Goal: Use online tool/utility: Utilize a website feature to perform a specific function

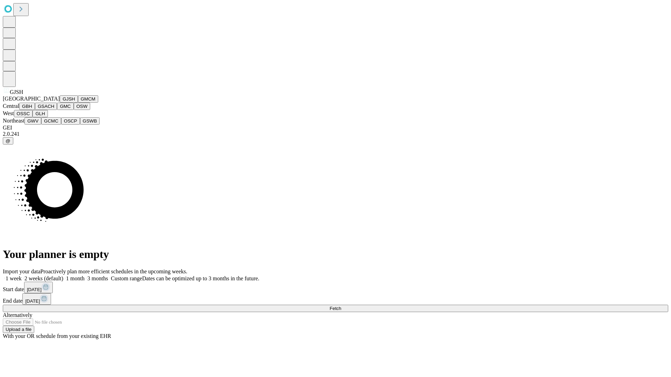
click at [60, 103] on button "GJSH" at bounding box center [69, 98] width 18 height 7
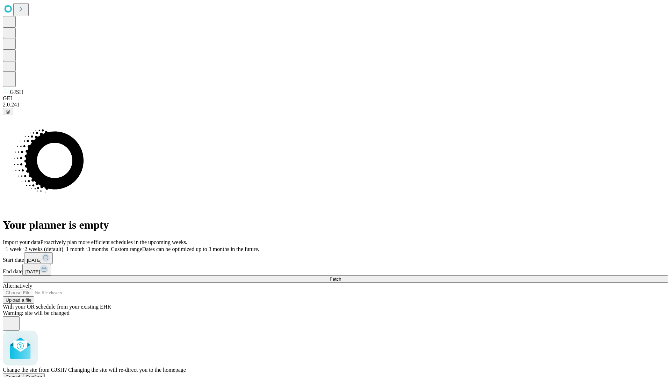
click at [42, 375] on span "Confirm" at bounding box center [34, 377] width 16 height 5
click at [63, 246] on label "2 weeks (default)" at bounding box center [43, 249] width 42 height 6
click at [341, 277] on span "Fetch" at bounding box center [336, 279] width 12 height 5
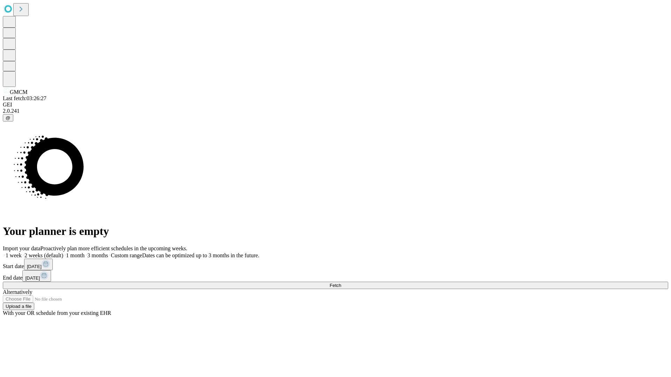
click at [63, 253] on label "2 weeks (default)" at bounding box center [43, 256] width 42 height 6
click at [341, 283] on span "Fetch" at bounding box center [336, 285] width 12 height 5
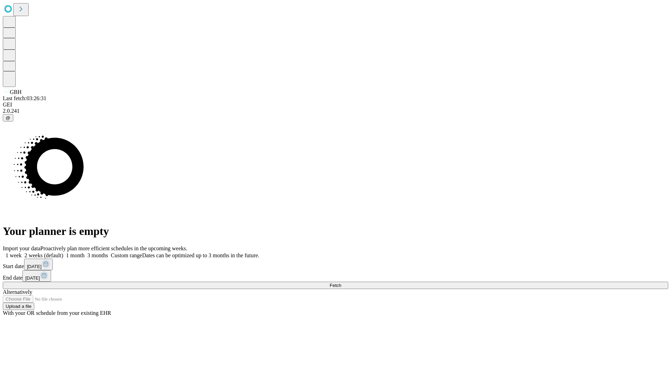
click at [63, 253] on label "2 weeks (default)" at bounding box center [43, 256] width 42 height 6
click at [341, 283] on span "Fetch" at bounding box center [336, 285] width 12 height 5
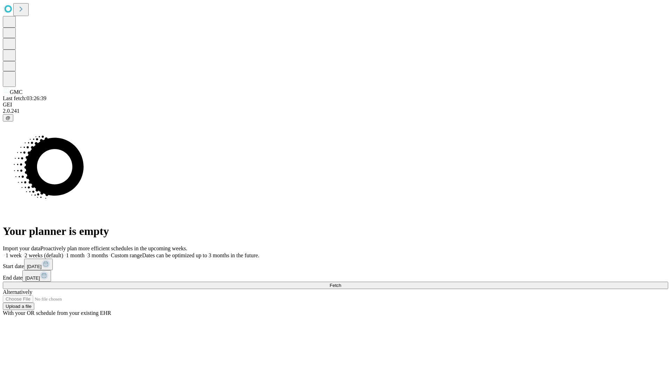
click at [63, 253] on label "2 weeks (default)" at bounding box center [43, 256] width 42 height 6
click at [341, 283] on span "Fetch" at bounding box center [336, 285] width 12 height 5
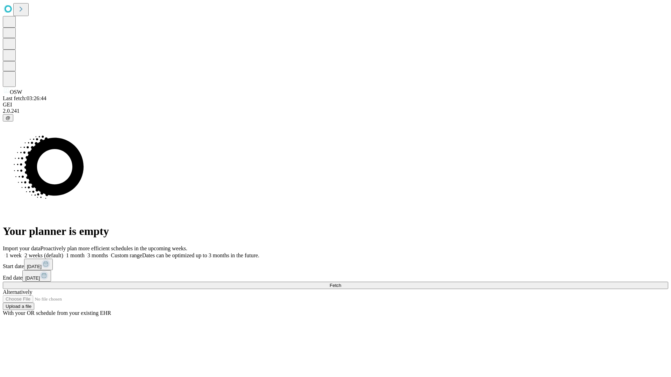
click at [63, 253] on label "2 weeks (default)" at bounding box center [43, 256] width 42 height 6
click at [341, 283] on span "Fetch" at bounding box center [336, 285] width 12 height 5
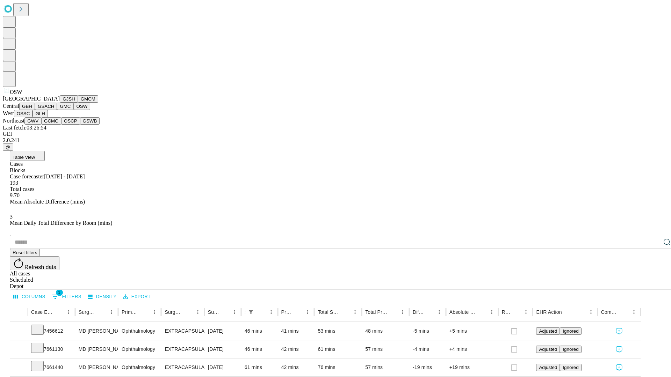
click at [33, 117] on button "OSSC" at bounding box center [23, 113] width 19 height 7
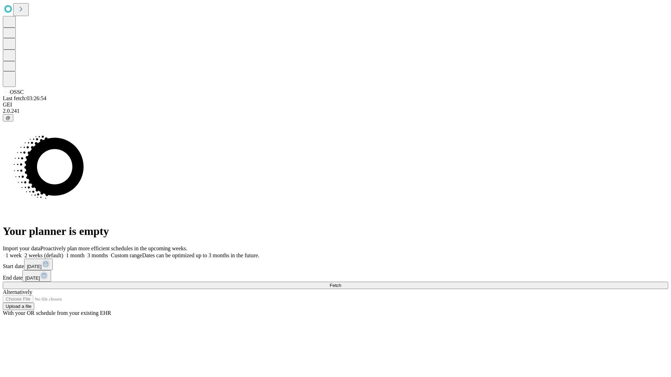
click at [63, 253] on label "2 weeks (default)" at bounding box center [43, 256] width 42 height 6
click at [341, 283] on span "Fetch" at bounding box center [336, 285] width 12 height 5
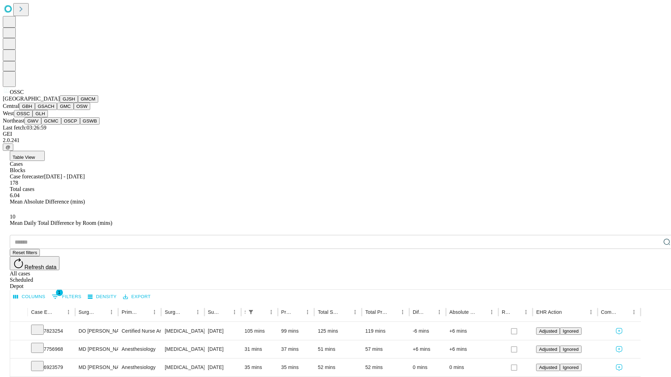
click at [48, 117] on button "GLH" at bounding box center [40, 113] width 15 height 7
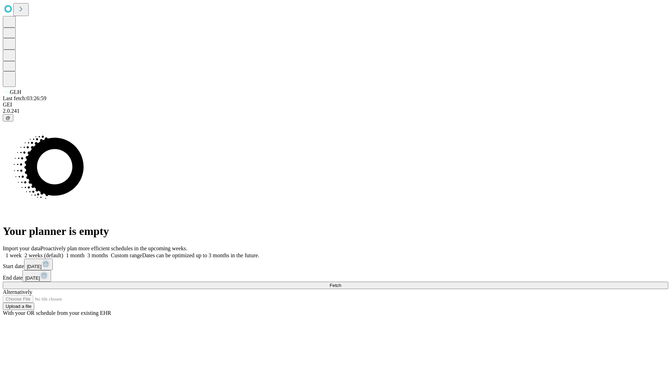
click at [63, 253] on label "2 weeks (default)" at bounding box center [43, 256] width 42 height 6
click at [341, 283] on span "Fetch" at bounding box center [336, 285] width 12 height 5
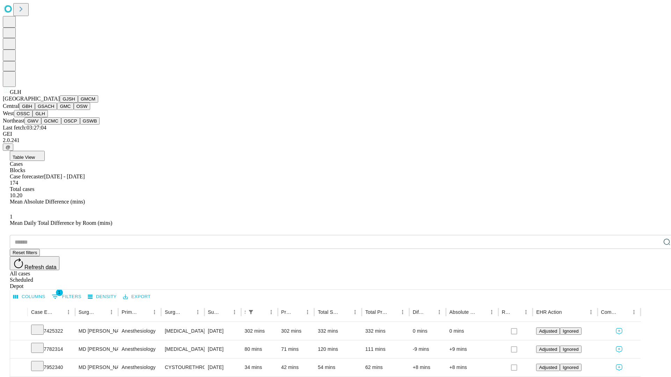
click at [41, 125] on button "GWV" at bounding box center [32, 120] width 17 height 7
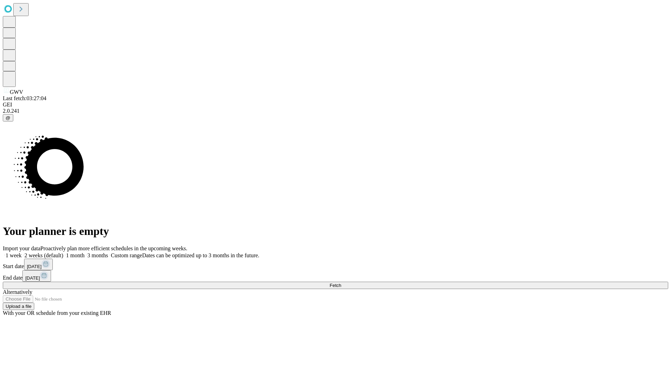
click at [63, 253] on label "2 weeks (default)" at bounding box center [43, 256] width 42 height 6
click at [341, 283] on span "Fetch" at bounding box center [336, 285] width 12 height 5
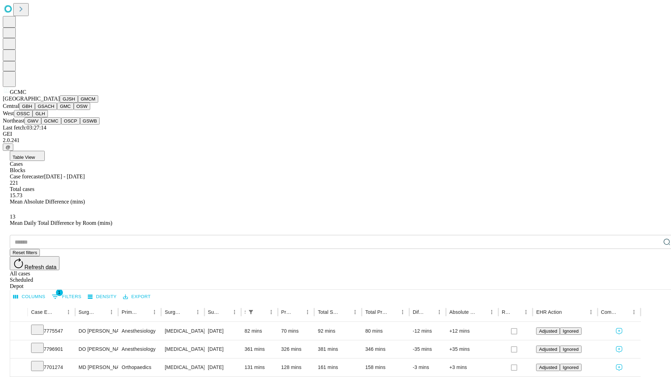
click at [61, 125] on button "OSCP" at bounding box center [70, 120] width 19 height 7
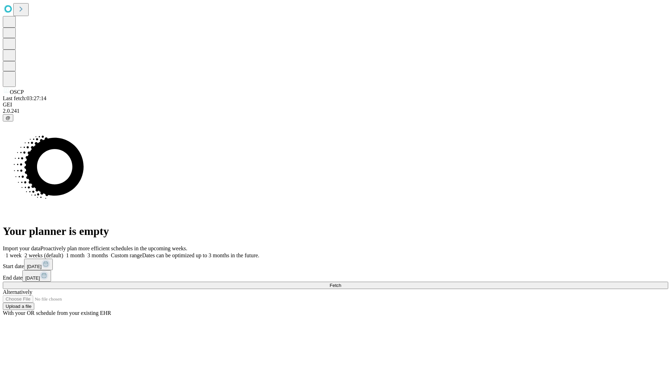
click at [63, 253] on label "2 weeks (default)" at bounding box center [43, 256] width 42 height 6
click at [341, 283] on span "Fetch" at bounding box center [336, 285] width 12 height 5
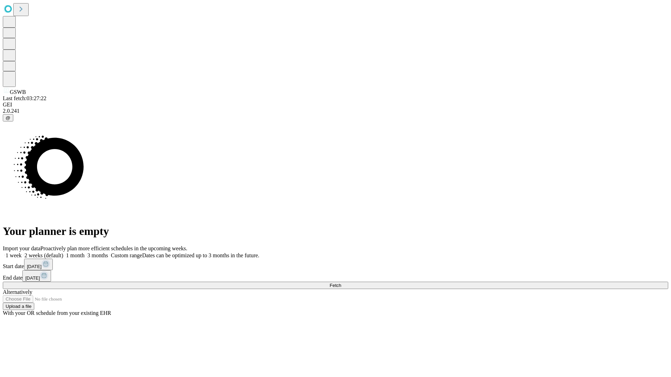
click at [63, 253] on label "2 weeks (default)" at bounding box center [43, 256] width 42 height 6
click at [341, 283] on span "Fetch" at bounding box center [336, 285] width 12 height 5
